Goal: Task Accomplishment & Management: Complete application form

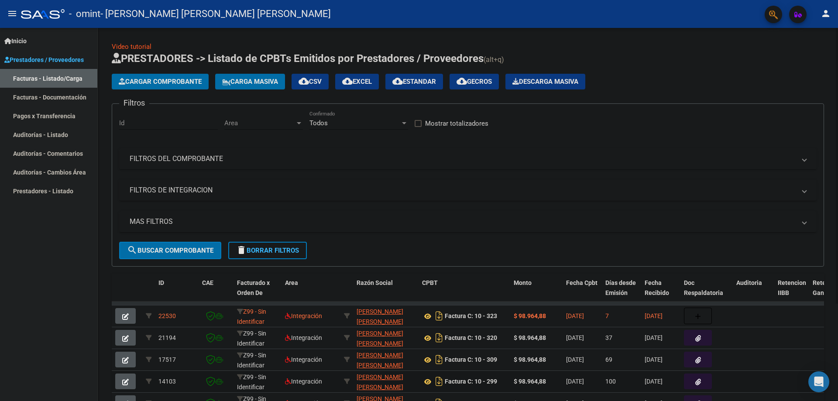
scroll to position [47, 0]
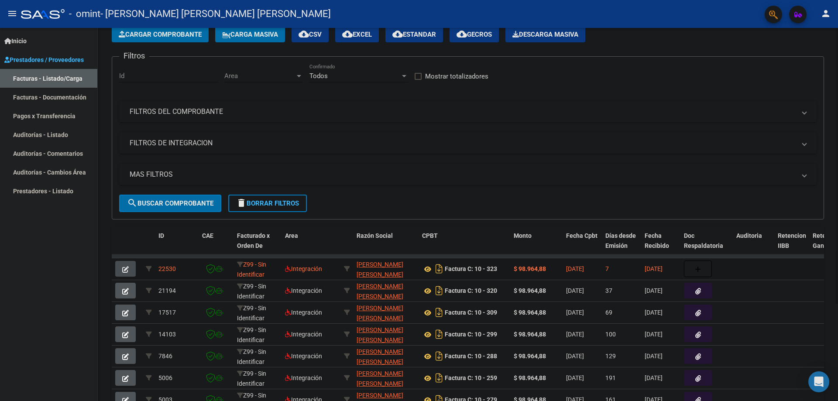
click at [132, 269] on button "button" at bounding box center [125, 269] width 21 height 16
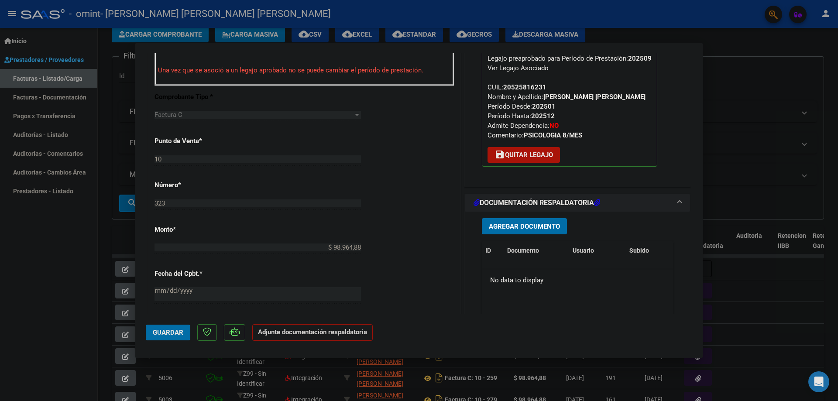
scroll to position [283, 0]
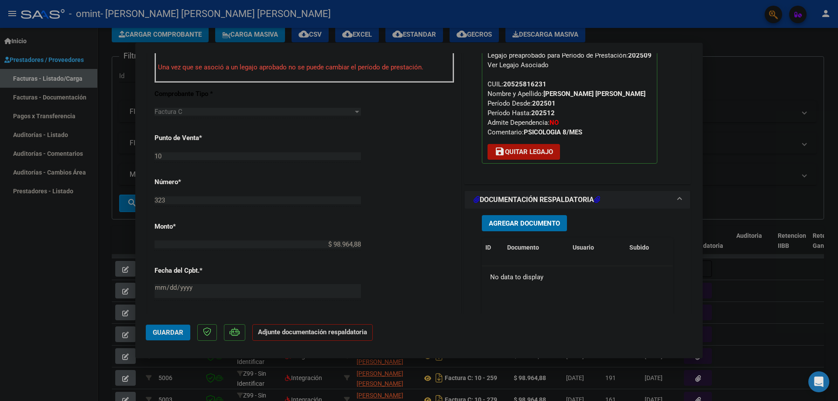
click at [500, 220] on span "Agregar Documento" at bounding box center [524, 224] width 71 height 8
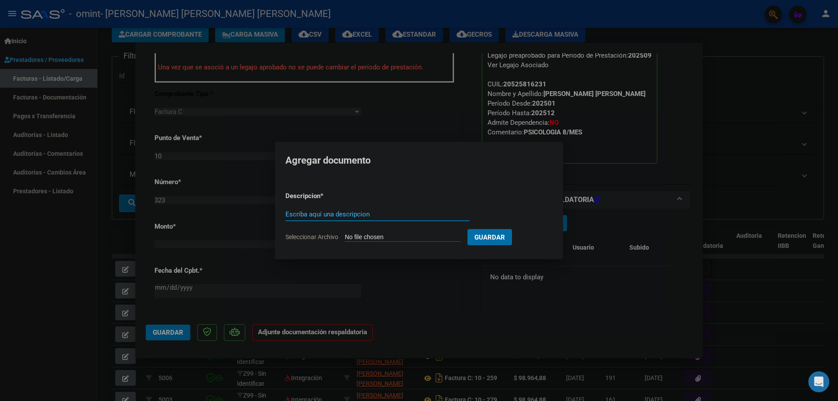
click at [367, 235] on input "Seleccionar Archivo" at bounding box center [403, 238] width 116 height 8
type input "C:\fakepath\[PERSON_NAME] psic planilla.pdf"
click at [414, 209] on div "Escriba aquí una descripcion" at bounding box center [376, 214] width 191 height 13
click at [418, 212] on input "Escriba aquí una descripcion" at bounding box center [376, 214] width 191 height 8
type input "PLANILLA"
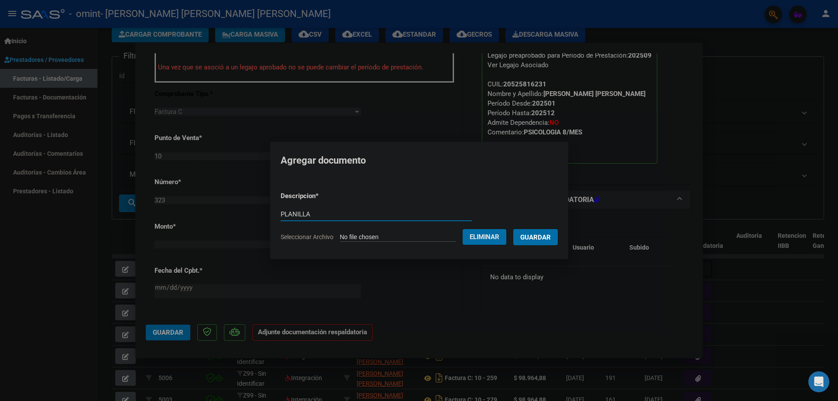
click at [533, 237] on span "Guardar" at bounding box center [535, 238] width 31 height 8
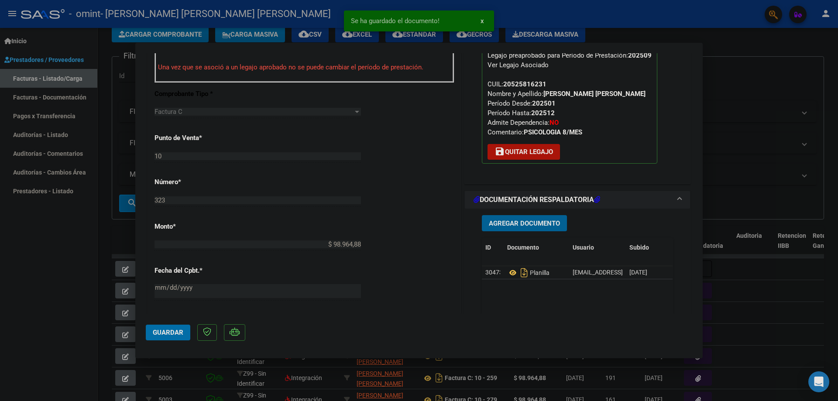
click at [157, 333] on span "Guardar" at bounding box center [168, 333] width 31 height 8
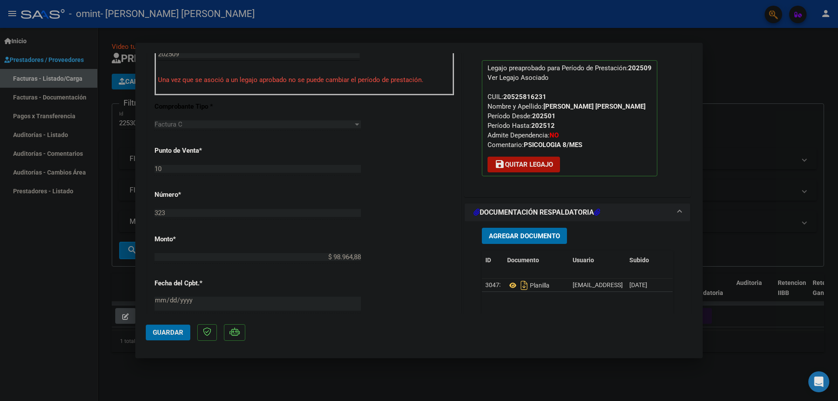
scroll to position [283, 0]
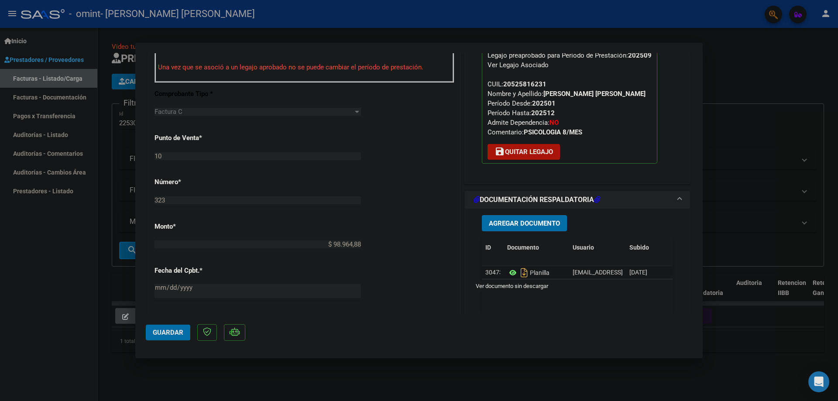
click at [509, 273] on icon at bounding box center [512, 273] width 11 height 10
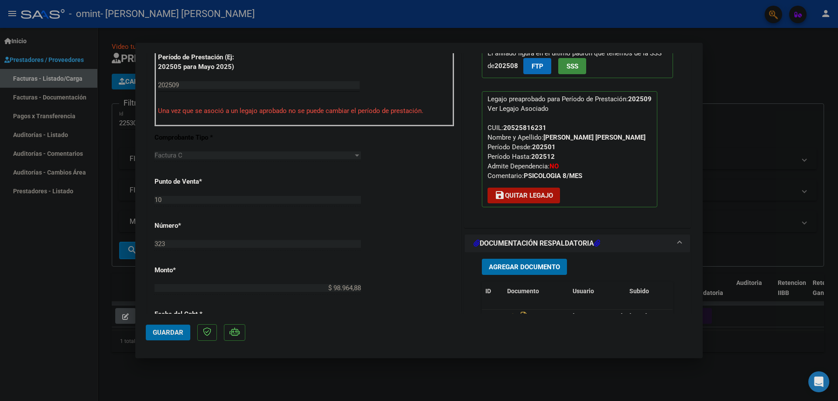
scroll to position [242, 0]
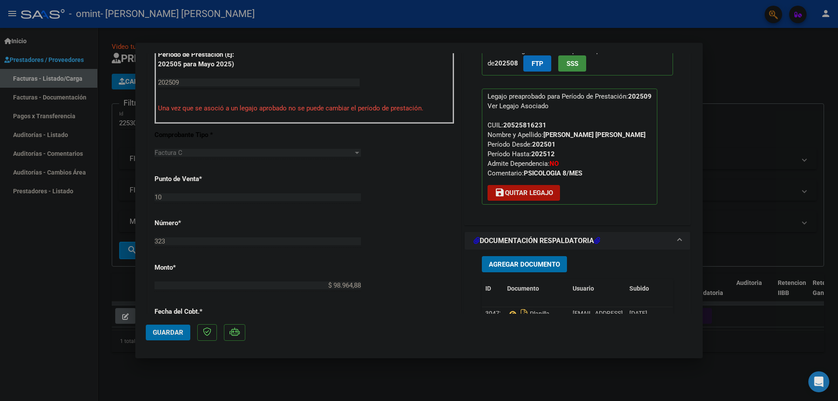
click at [158, 339] on button "Guardar" at bounding box center [168, 333] width 45 height 16
click at [545, 268] on span "Agregar Documento" at bounding box center [524, 265] width 71 height 8
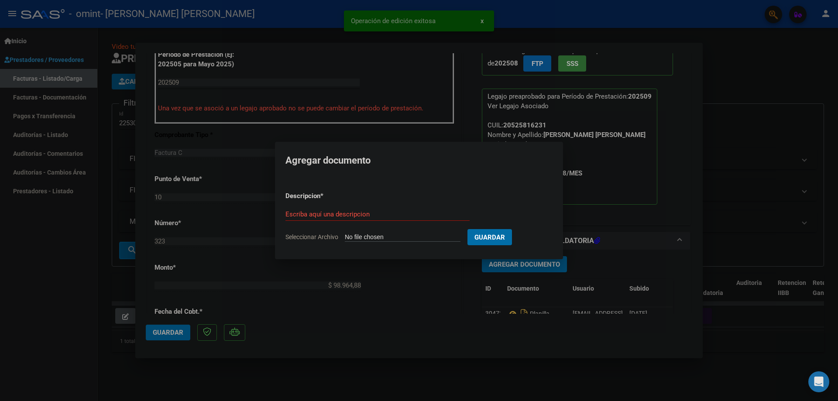
click at [351, 234] on input "Seleccionar Archivo" at bounding box center [403, 238] width 116 height 8
type input "C:\fakepath\[PERSON_NAME] psic planilla.pdf"
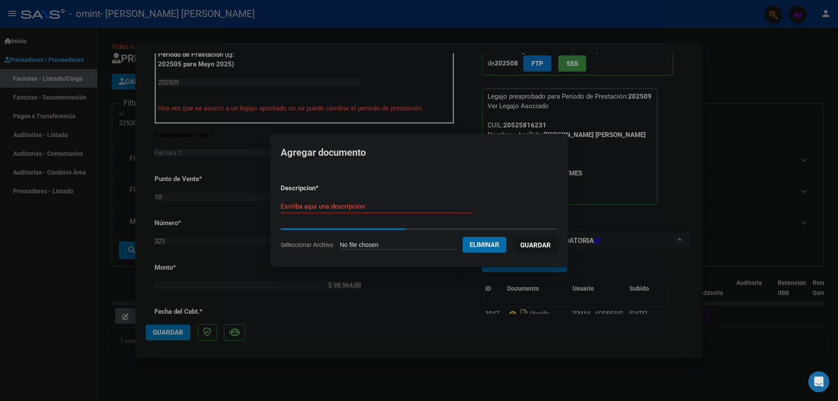
click at [429, 206] on input "Escriba aquí una descripcion" at bounding box center [376, 207] width 191 height 8
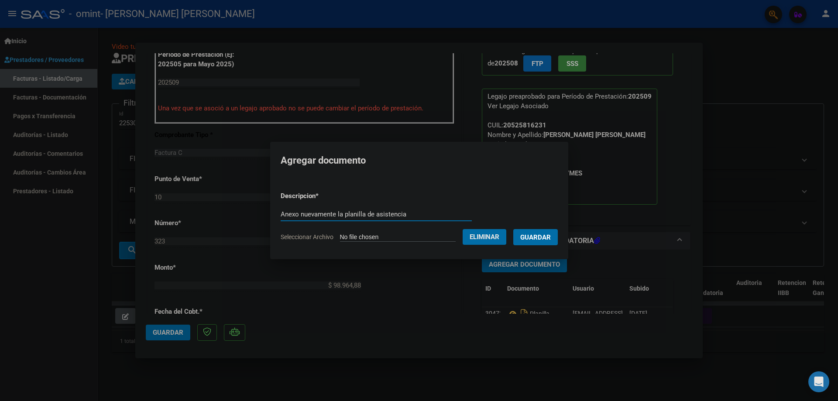
type input "Anexo nuevamente la planilla de asistencia"
click at [530, 241] on button "Guardar" at bounding box center [535, 237] width 45 height 16
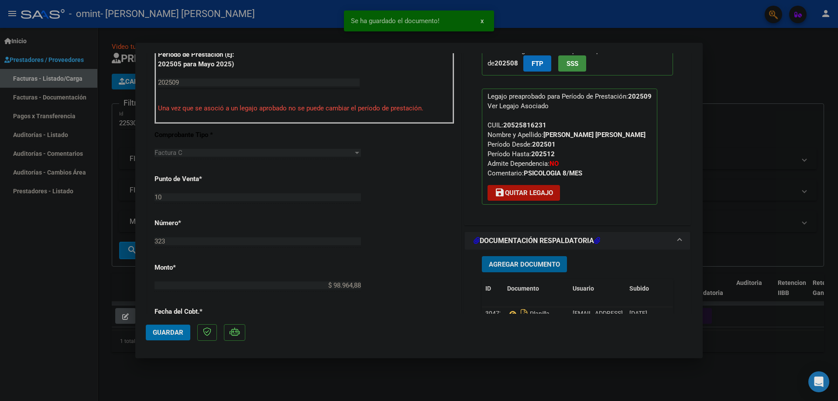
click at [169, 335] on span "Guardar" at bounding box center [168, 333] width 31 height 8
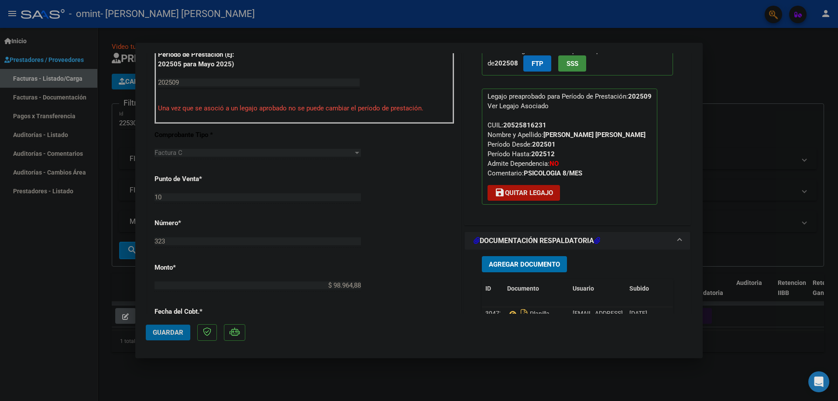
click at [161, 332] on span "Guardar" at bounding box center [168, 333] width 31 height 8
drag, startPoint x: 828, startPoint y: 156, endPoint x: 567, endPoint y: 12, distance: 298.5
click at [828, 156] on div at bounding box center [419, 200] width 838 height 401
type input "$ 0,00"
